Goal: Find specific page/section: Find specific page/section

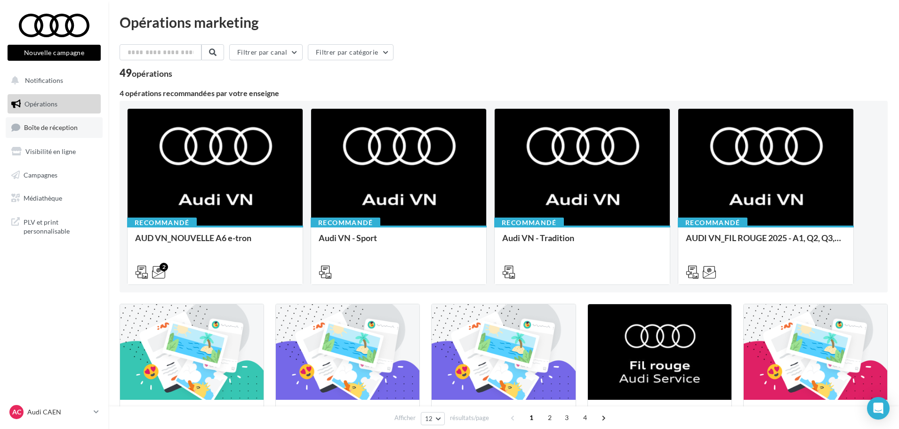
click at [73, 134] on link "Boîte de réception" at bounding box center [54, 127] width 97 height 20
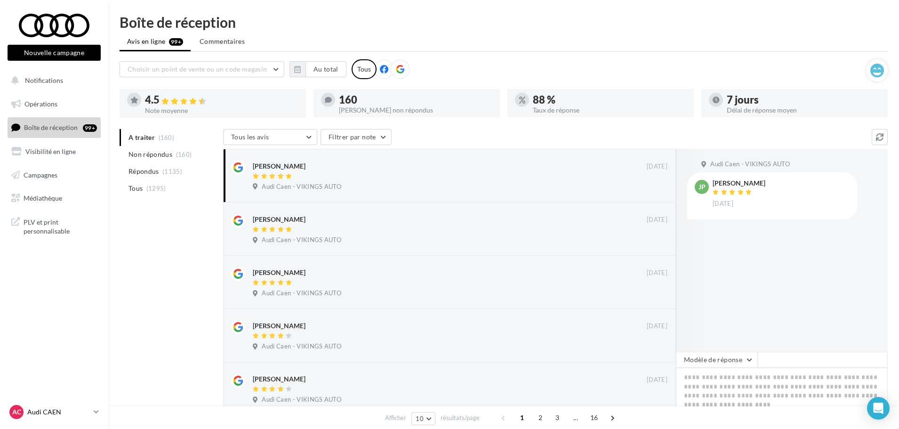
click at [47, 416] on p "Audi CAEN" at bounding box center [58, 411] width 63 height 9
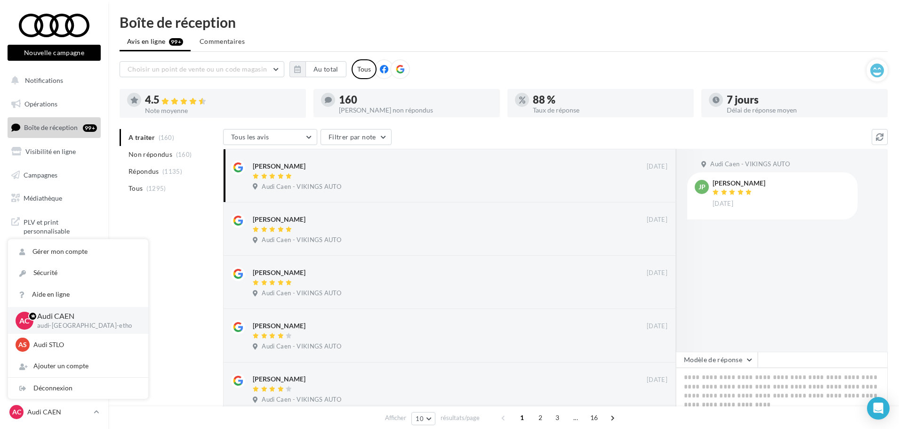
drag, startPoint x: 48, startPoint y: 350, endPoint x: 44, endPoint y: 333, distance: 17.8
click at [46, 349] on div "AS Audi STLO audi-stlo-etho" at bounding box center [78, 345] width 125 height 14
